Goal: Task Accomplishment & Management: Manage account settings

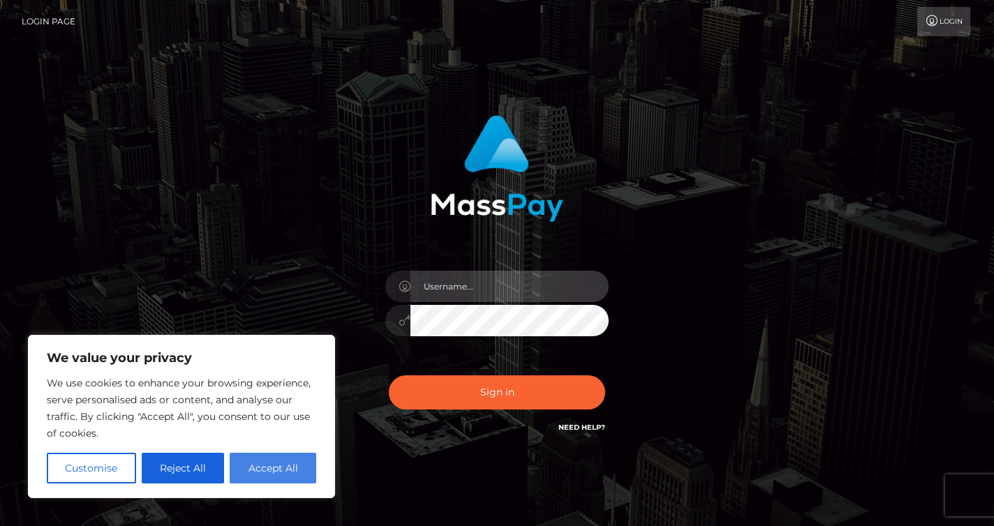
click at [514, 285] on input "text" at bounding box center [509, 286] width 198 height 31
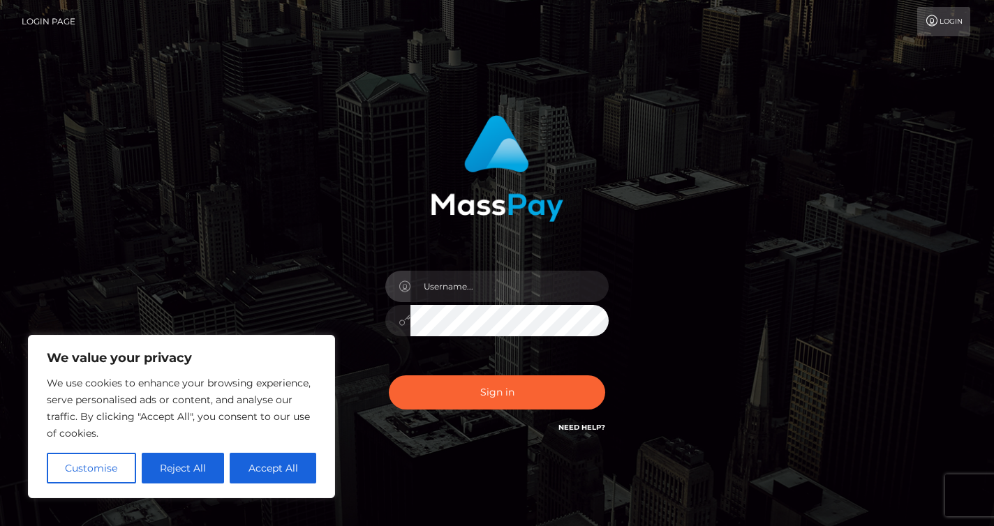
click at [252, 465] on button "Accept All" at bounding box center [273, 468] width 87 height 31
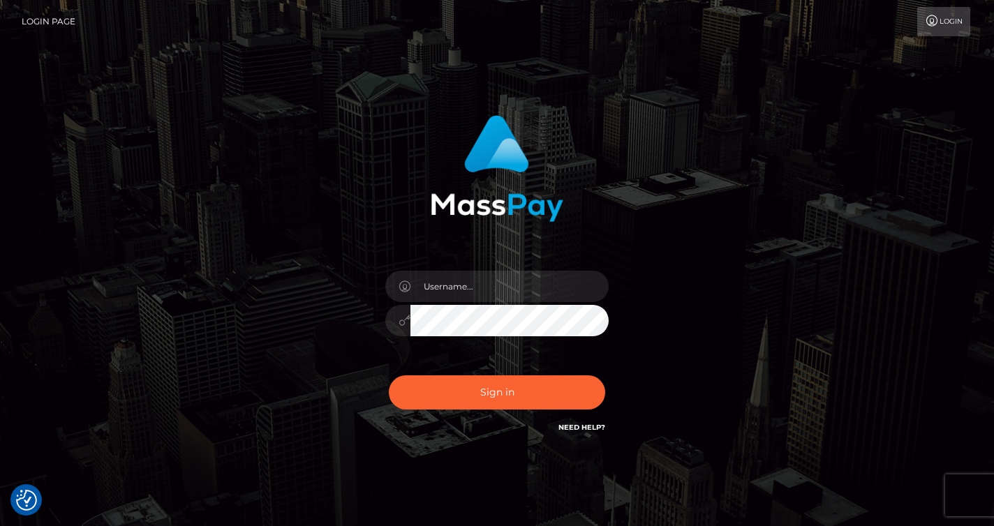
checkbox input "true"
click at [481, 290] on input "text" at bounding box center [509, 286] width 198 height 31
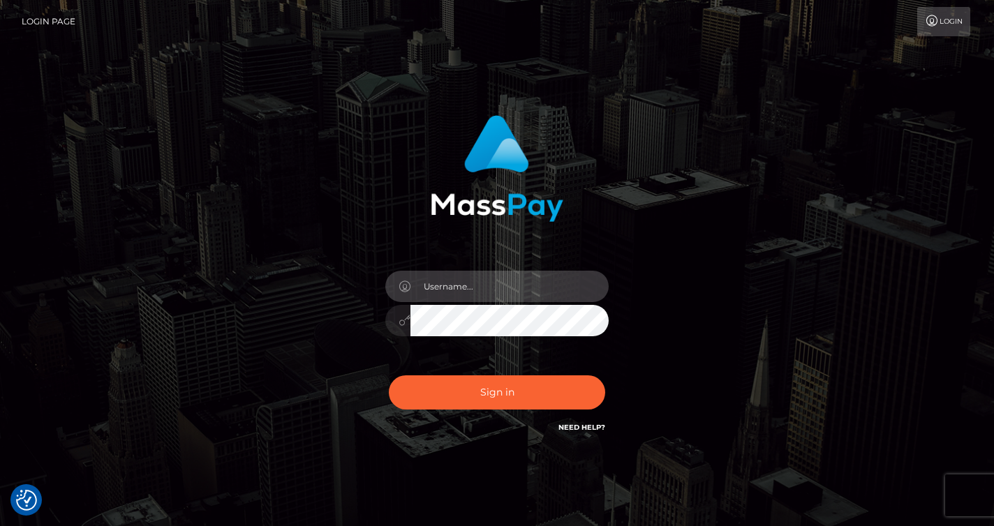
type input "[EMAIL_ADDRESS][DOMAIN_NAME]"
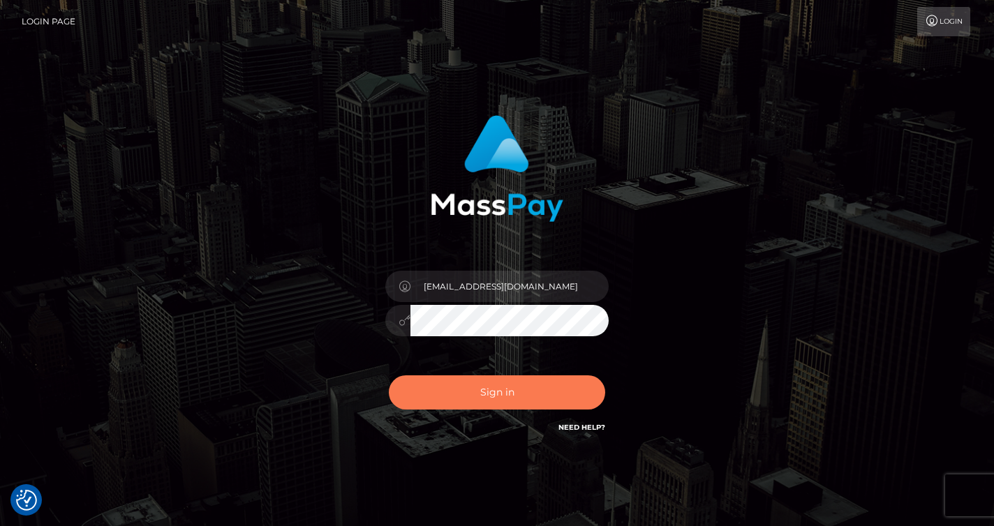
click at [481, 406] on button "Sign in" at bounding box center [497, 392] width 216 height 34
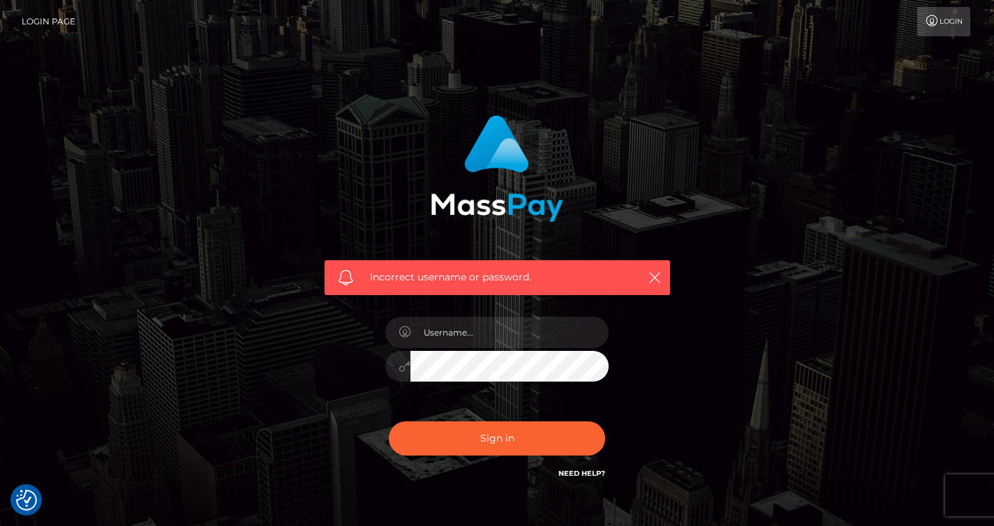
click at [543, 186] on img at bounding box center [497, 168] width 133 height 107
click at [530, 197] on img at bounding box center [497, 168] width 133 height 107
click at [510, 147] on img at bounding box center [497, 168] width 133 height 107
click at [968, 20] on link "Login" at bounding box center [943, 21] width 53 height 29
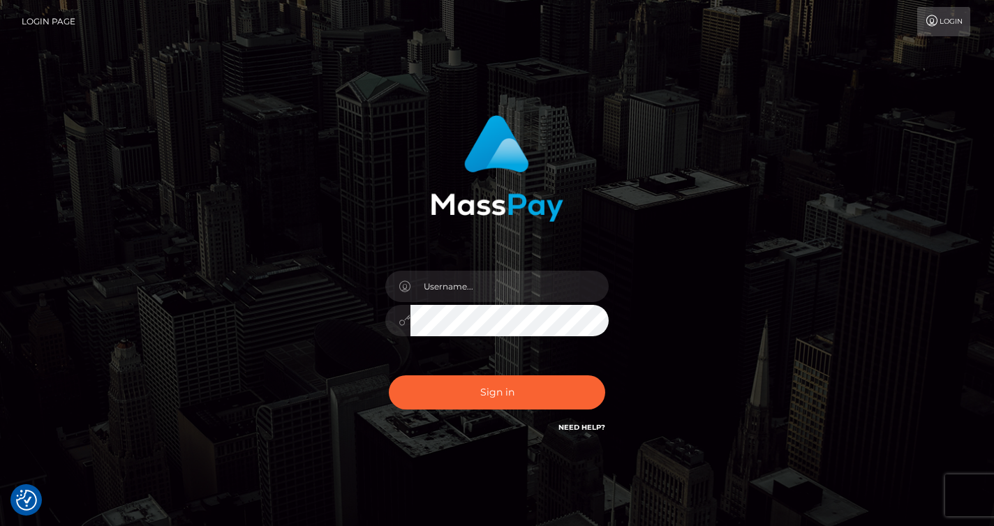
click at [57, 20] on link "Login Page" at bounding box center [49, 21] width 54 height 29
